Goal: Information Seeking & Learning: Learn about a topic

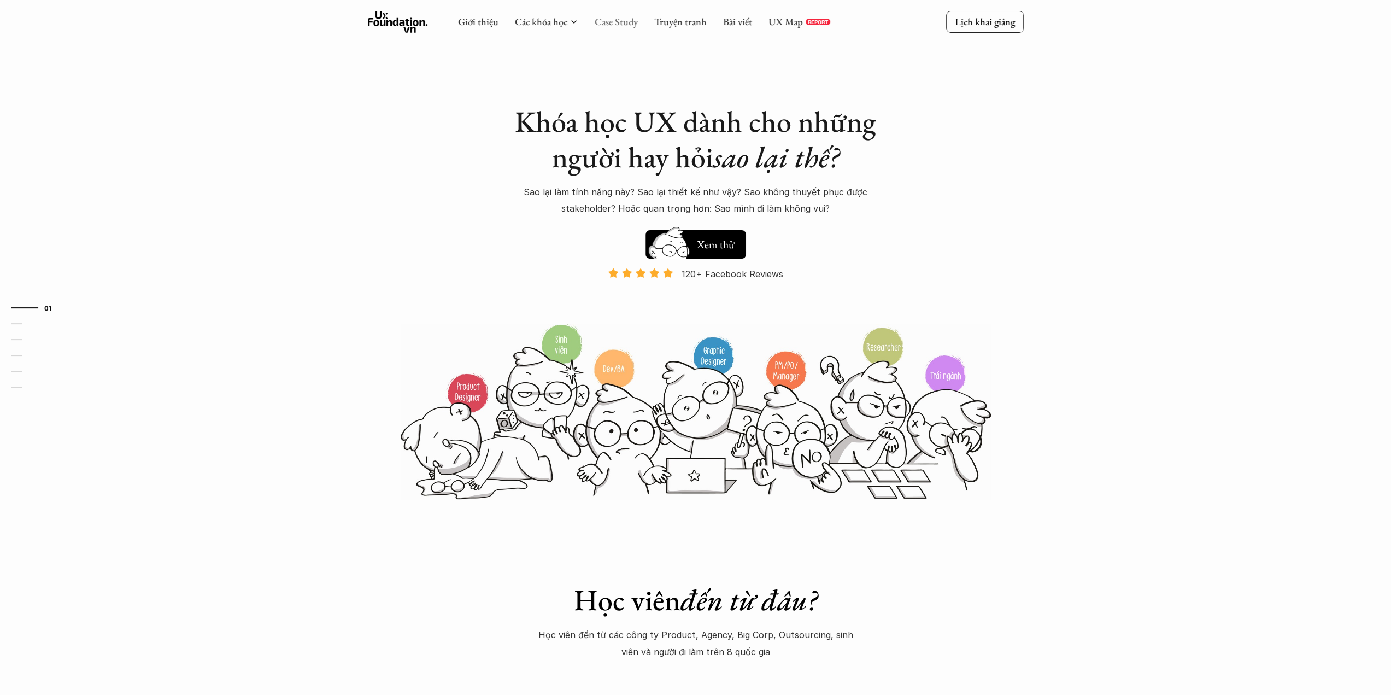
click at [628, 26] on link "Case Study" at bounding box center [616, 21] width 43 height 13
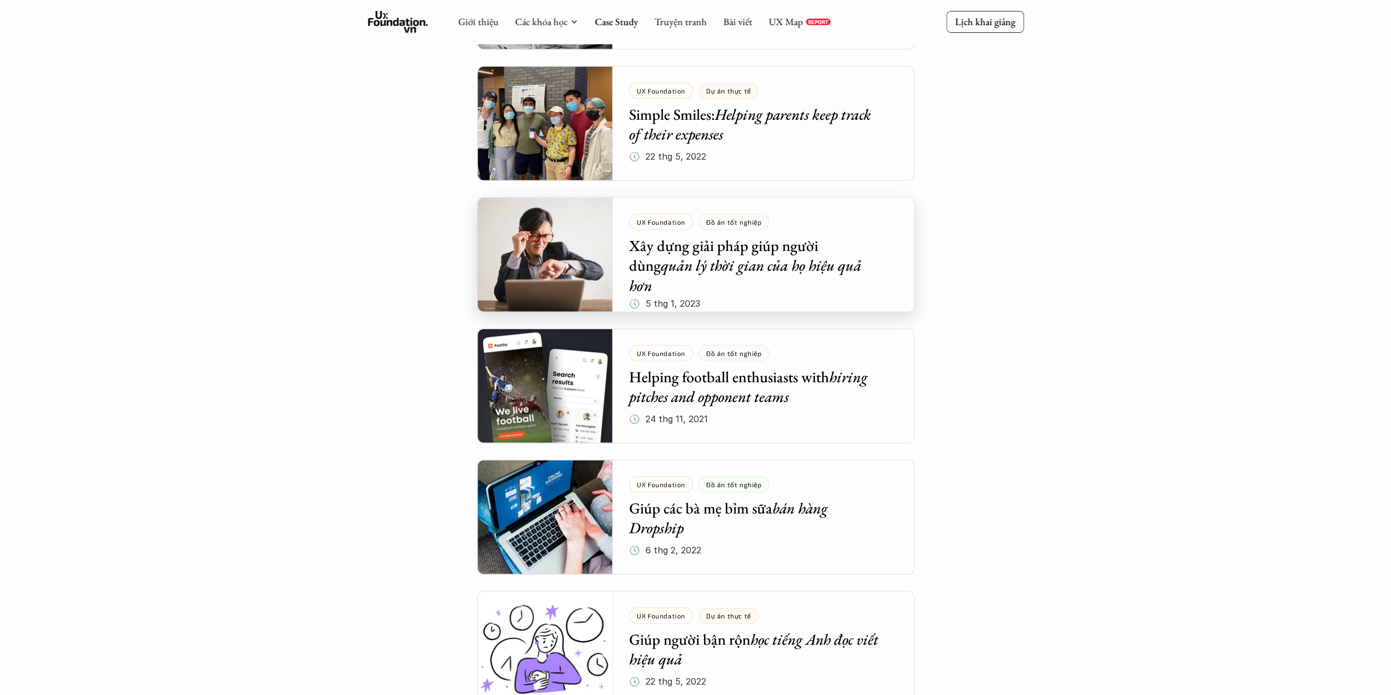
scroll to position [2788, 0]
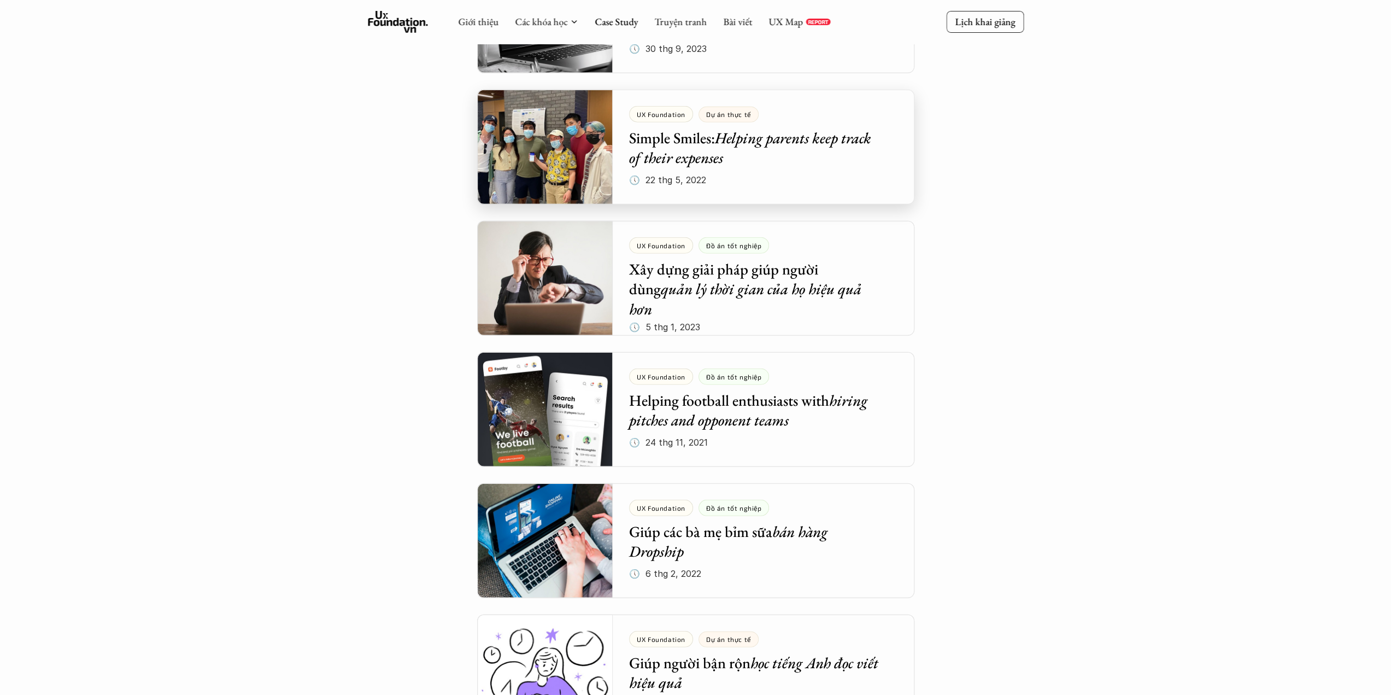
click at [734, 158] on div at bounding box center [695, 147] width 437 height 115
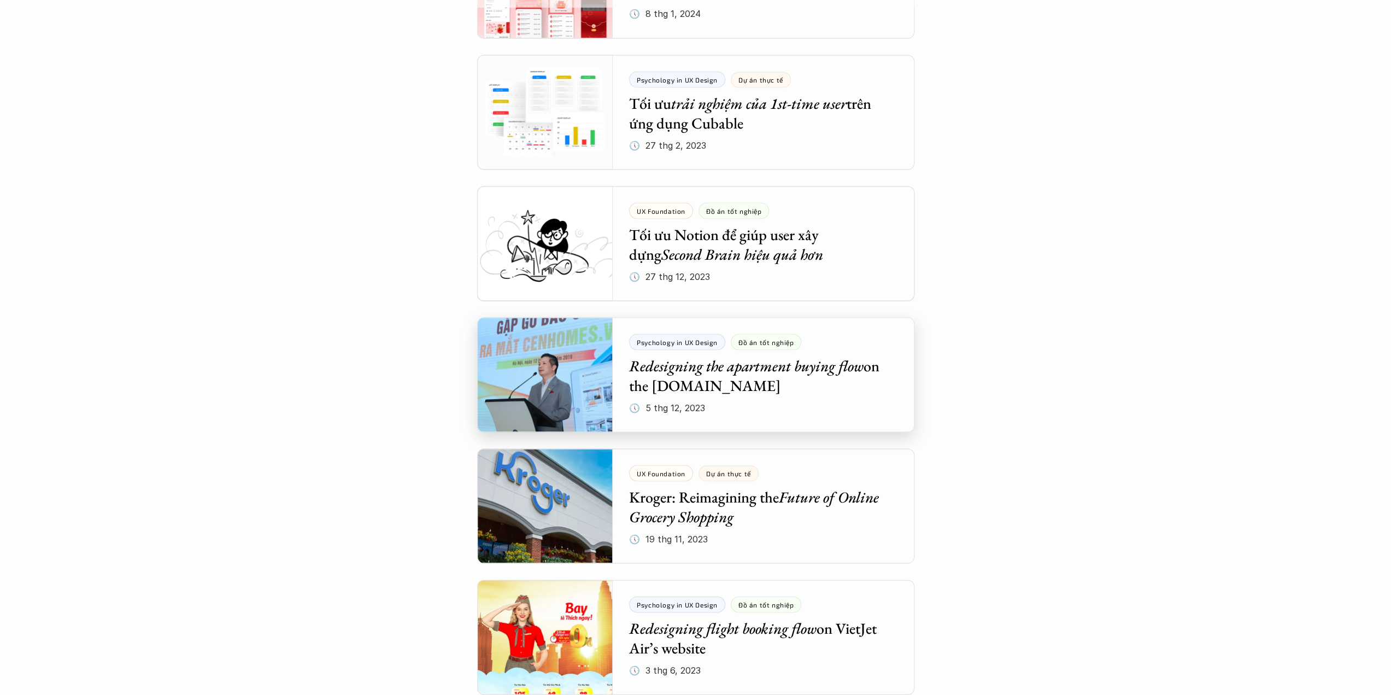
scroll to position [1953, 0]
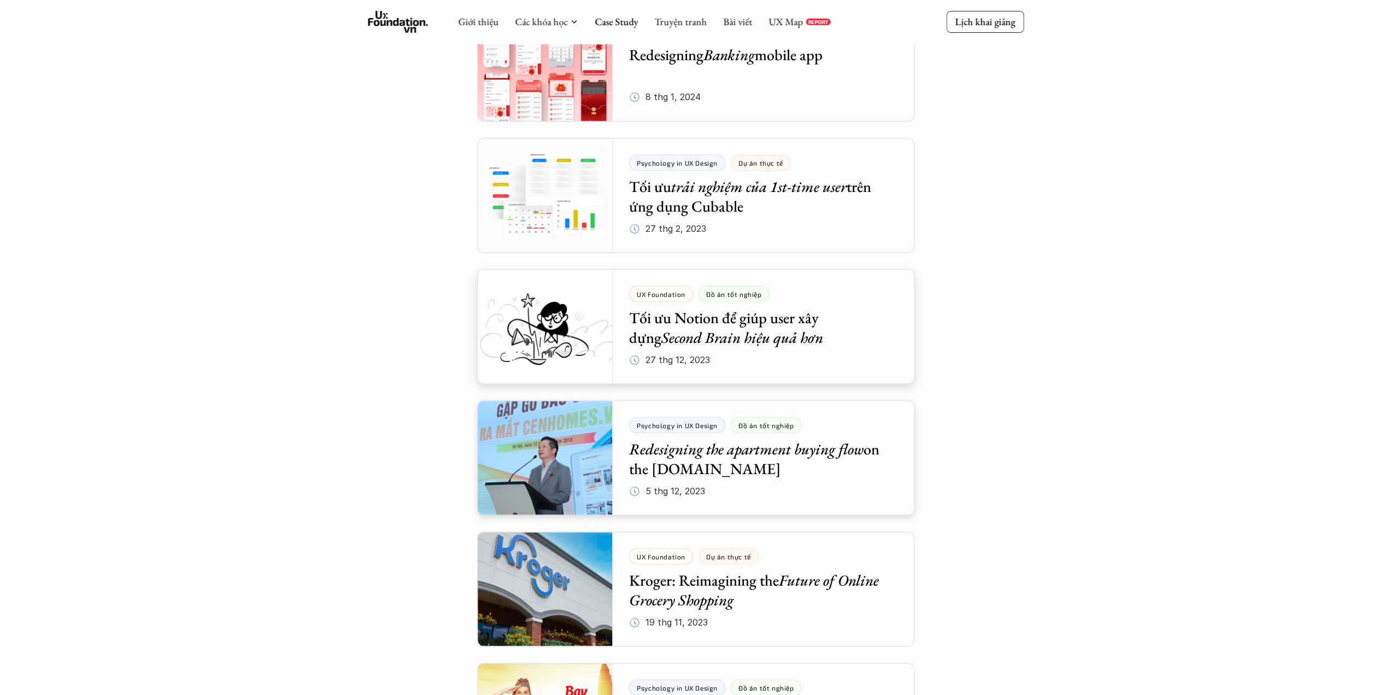
click at [682, 353] on div at bounding box center [695, 326] width 437 height 115
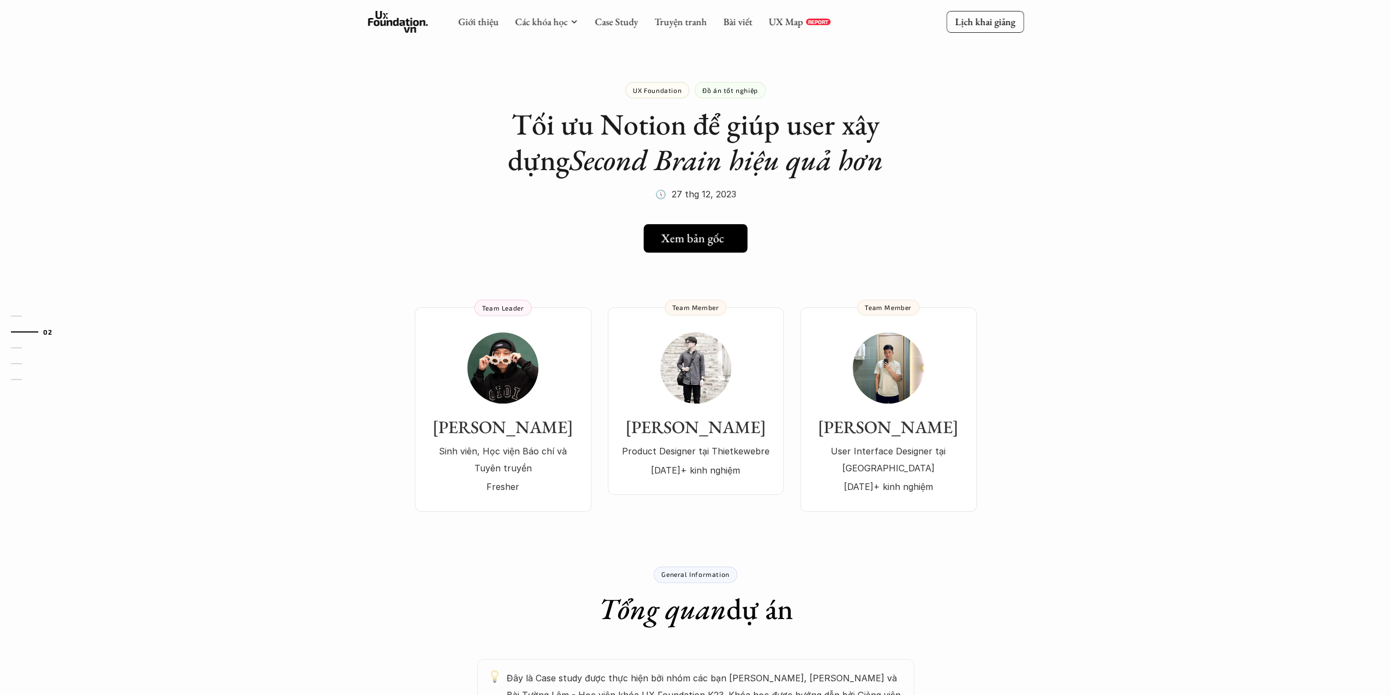
click at [680, 245] on h5 "Xem bản gốc" at bounding box center [692, 238] width 63 height 14
